Goal: Information Seeking & Learning: Find specific fact

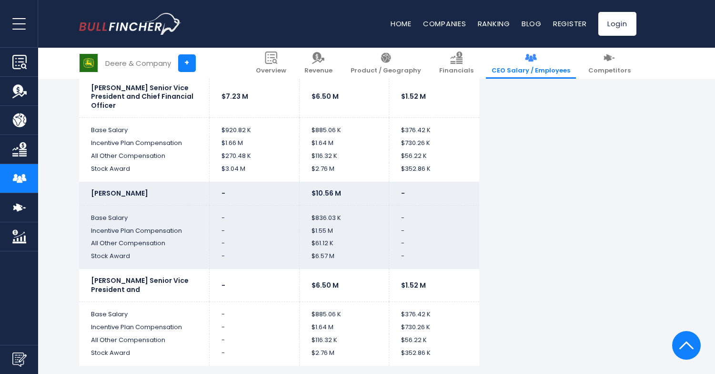
scroll to position [1243, 0]
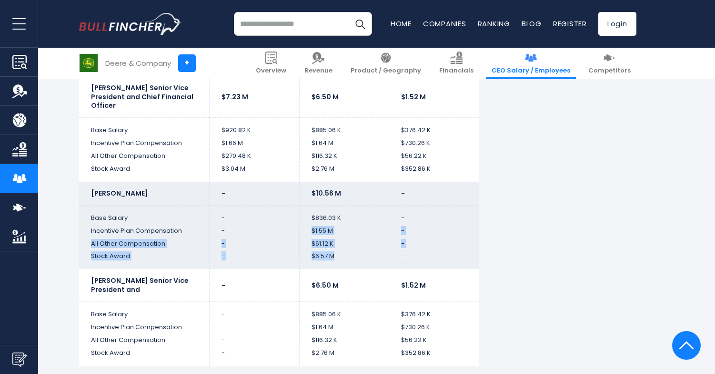
drag, startPoint x: 312, startPoint y: 218, endPoint x: 334, endPoint y: 254, distance: 41.7
click at [334, 254] on td "$6.57 M" at bounding box center [344, 259] width 90 height 19
drag, startPoint x: 334, startPoint y: 254, endPoint x: 316, endPoint y: 243, distance: 20.4
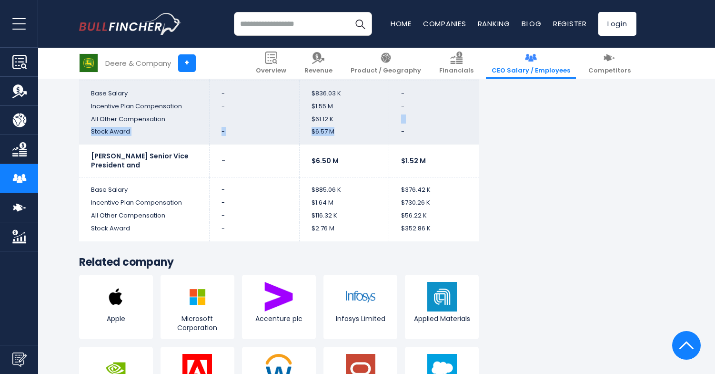
click at [316, 126] on td "$61.12 K" at bounding box center [344, 119] width 90 height 13
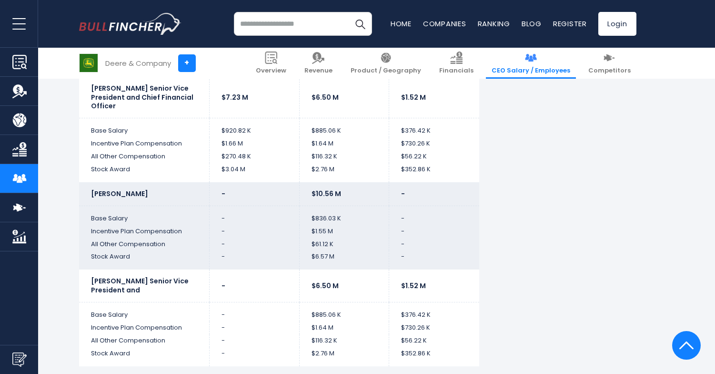
scroll to position [2336, 0]
drag, startPoint x: 313, startPoint y: 213, endPoint x: 353, endPoint y: 214, distance: 39.1
click at [353, 214] on td "$836.03 K" at bounding box center [344, 214] width 90 height 19
drag, startPoint x: 353, startPoint y: 214, endPoint x: 310, endPoint y: 213, distance: 42.9
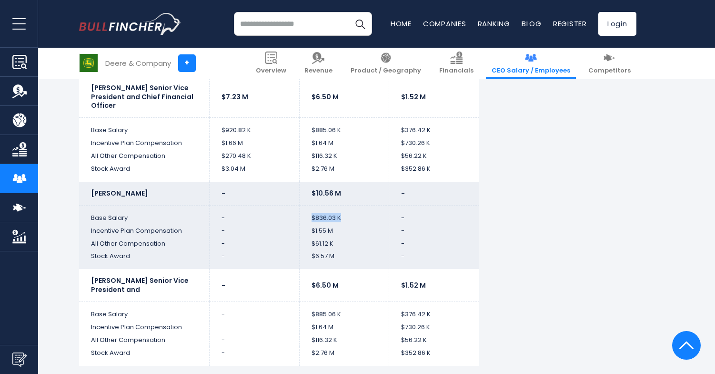
click at [310, 213] on td "$836.03 K" at bounding box center [344, 214] width 90 height 19
drag, startPoint x: 308, startPoint y: 218, endPoint x: 347, endPoint y: 225, distance: 39.6
click at [347, 225] on td "$1.55 M" at bounding box center [344, 230] width 90 height 13
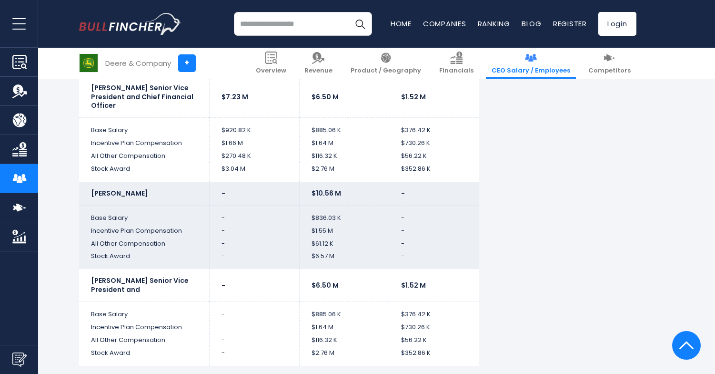
drag, startPoint x: 344, startPoint y: 243, endPoint x: 303, endPoint y: 247, distance: 41.1
click at [303, 250] on td "$6.57 M" at bounding box center [344, 259] width 90 height 19
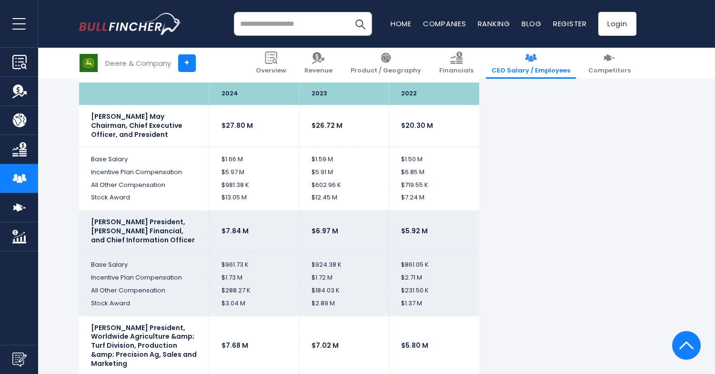
scroll to position [1862, 0]
